Goal: Use online tool/utility

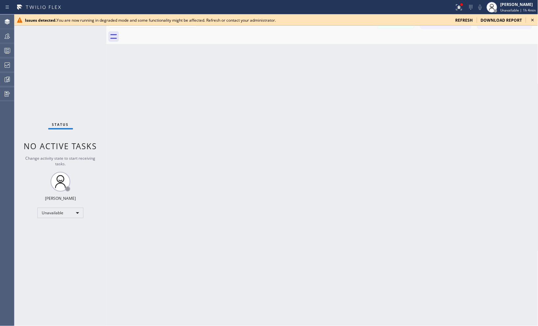
click at [533, 17] on icon at bounding box center [533, 20] width 8 height 8
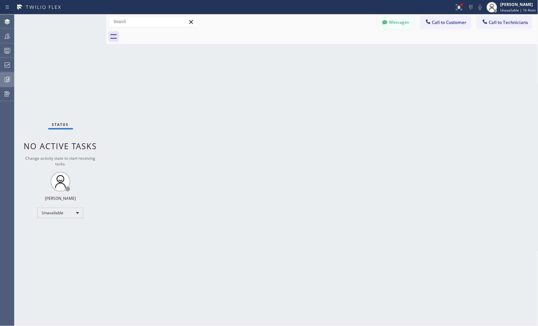
click at [5, 82] on icon at bounding box center [7, 80] width 8 height 8
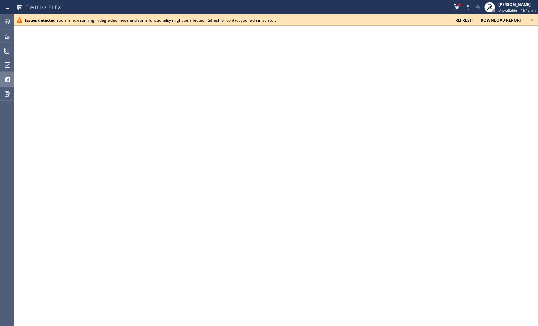
click at [534, 21] on icon at bounding box center [533, 20] width 3 height 3
click at [532, 19] on icon at bounding box center [533, 20] width 8 height 8
click at [532, 21] on icon at bounding box center [533, 20] width 8 height 8
click at [533, 20] on icon at bounding box center [533, 20] width 3 height 3
click at [532, 21] on icon at bounding box center [533, 20] width 3 height 3
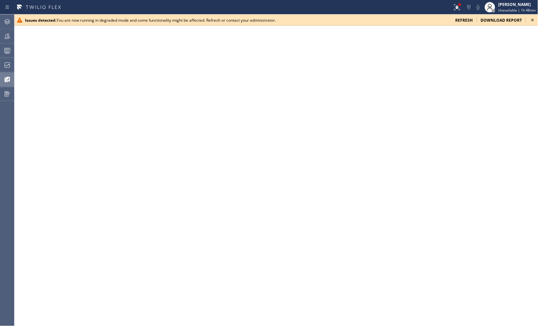
click at [531, 20] on icon at bounding box center [533, 20] width 8 height 8
click at [533, 19] on icon at bounding box center [533, 20] width 8 height 8
